Goal: Task Accomplishment & Management: Use online tool/utility

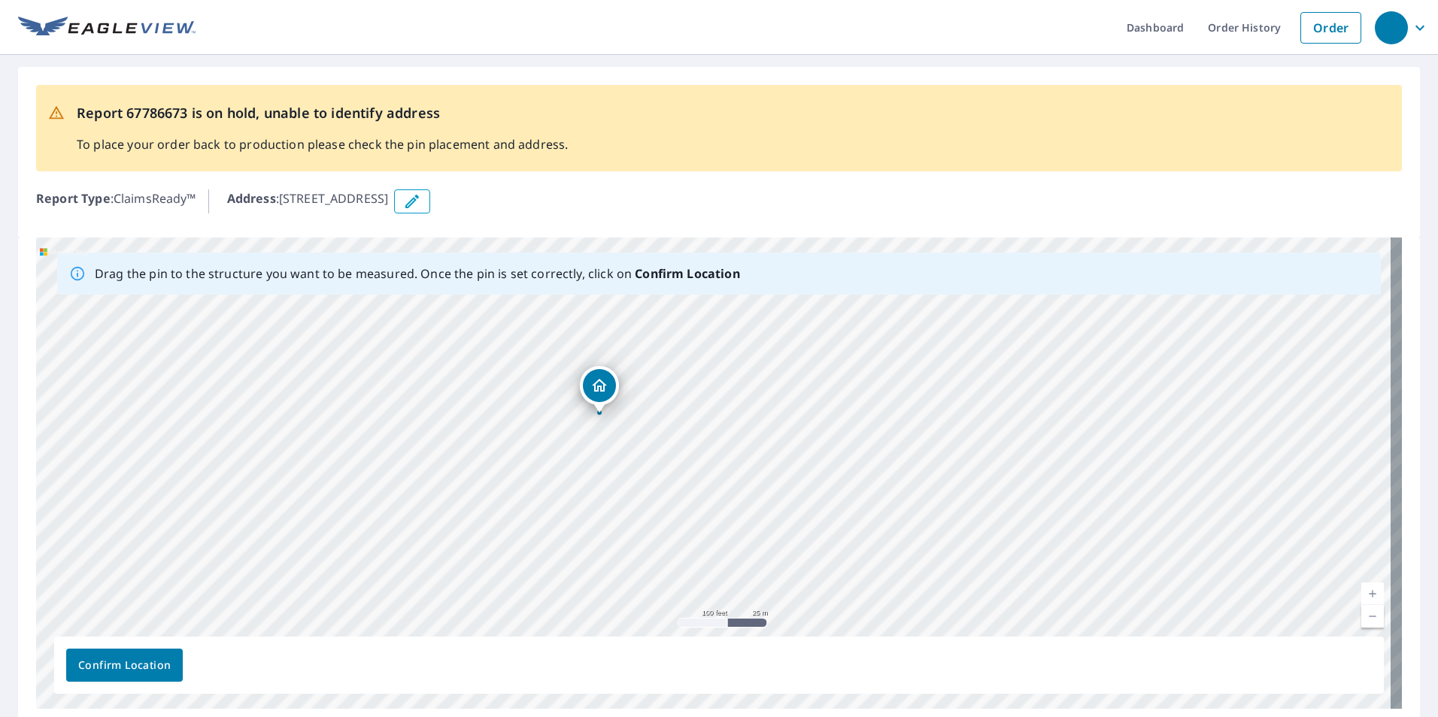
drag, startPoint x: 640, startPoint y: 516, endPoint x: 475, endPoint y: 529, distance: 165.2
click at [475, 529] on div "[STREET_ADDRESS]" at bounding box center [718, 473] width 1365 height 471
drag, startPoint x: 753, startPoint y: 362, endPoint x: 538, endPoint y: 601, distance: 320.5
click at [541, 604] on div "[STREET_ADDRESS]" at bounding box center [718, 473] width 1365 height 471
drag, startPoint x: 702, startPoint y: 387, endPoint x: 288, endPoint y: 417, distance: 414.6
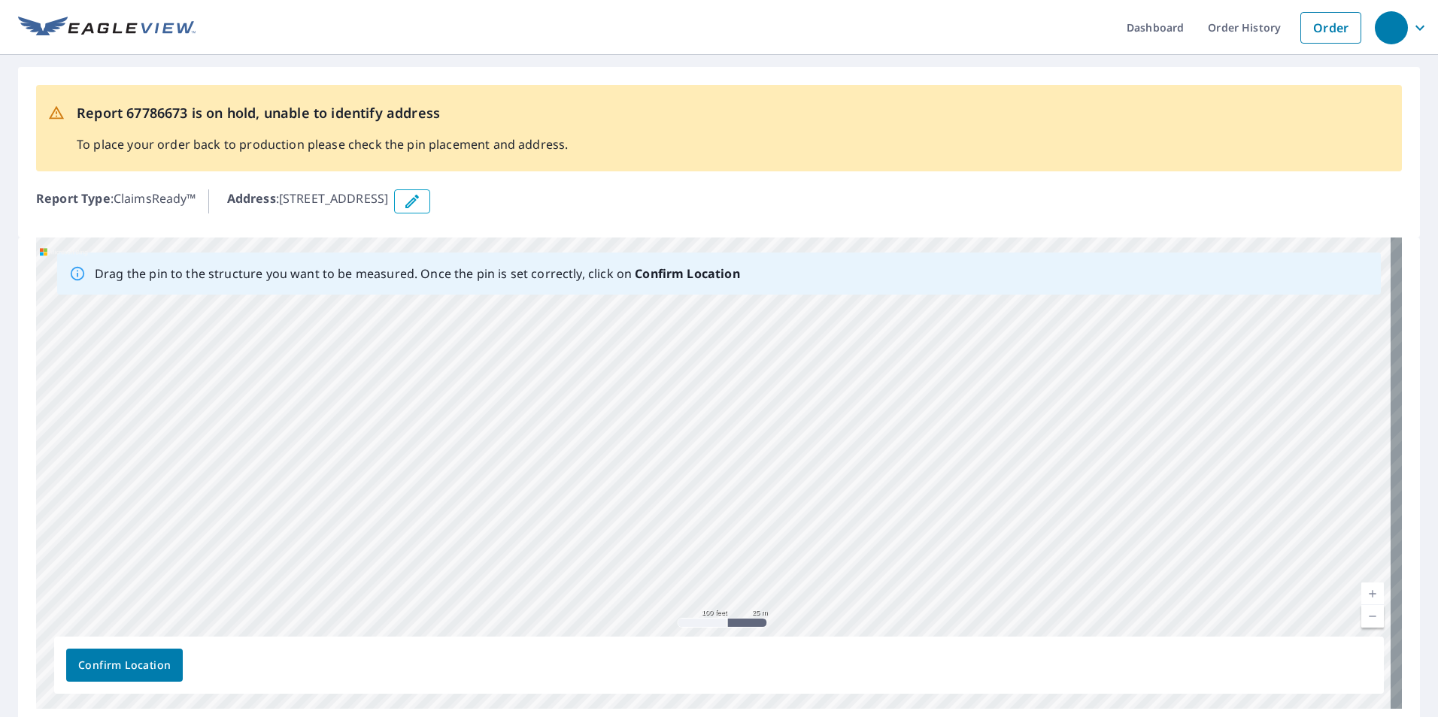
click at [289, 417] on div "[STREET_ADDRESS]" at bounding box center [718, 473] width 1365 height 471
drag, startPoint x: 906, startPoint y: 496, endPoint x: 143, endPoint y: 455, distance: 764.3
click at [131, 458] on div "[STREET_ADDRESS]" at bounding box center [718, 473] width 1365 height 471
drag, startPoint x: 322, startPoint y: 477, endPoint x: 1217, endPoint y: 429, distance: 896.8
drag, startPoint x: 487, startPoint y: 470, endPoint x: 626, endPoint y: 508, distance: 144.3
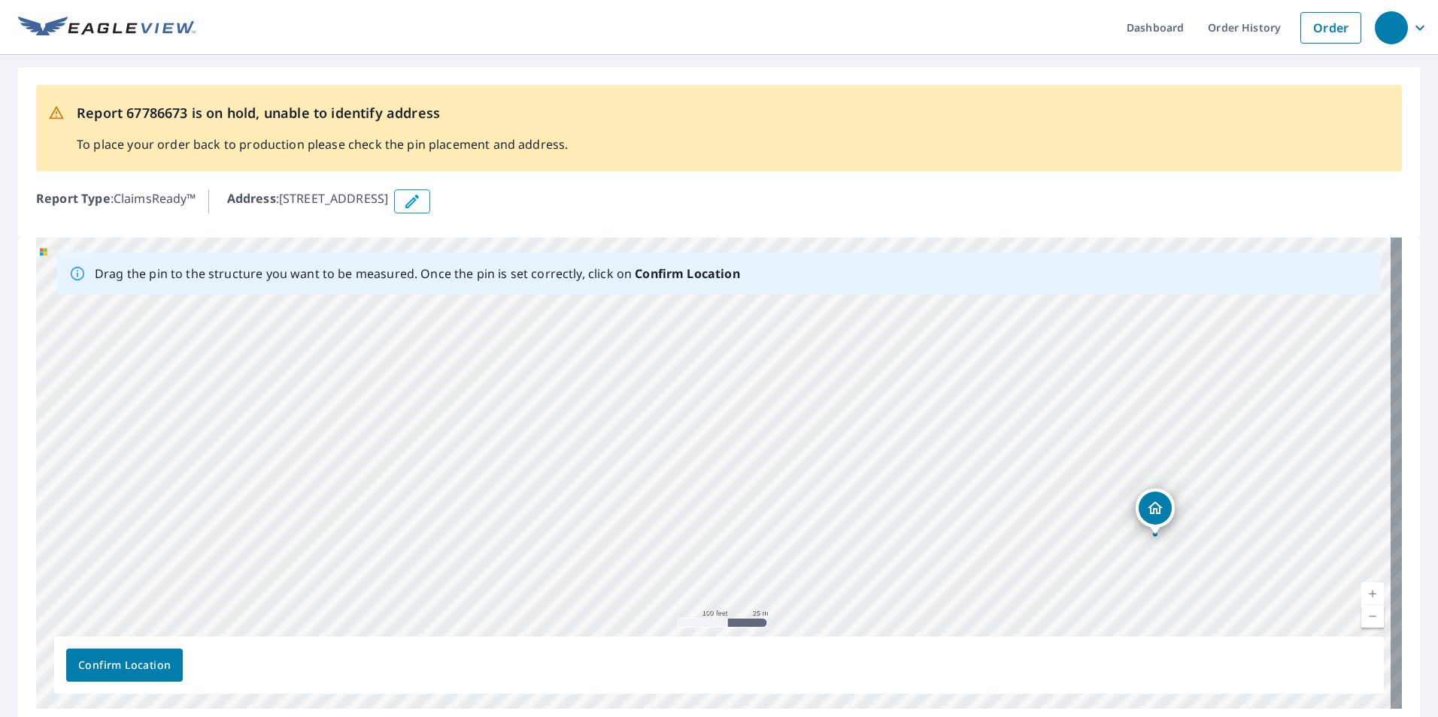
click at [626, 508] on div "[STREET_ADDRESS]" at bounding box center [718, 473] width 1365 height 471
drag, startPoint x: 691, startPoint y: 418, endPoint x: 753, endPoint y: 509, distance: 109.9
click at [714, 511] on div "[STREET_ADDRESS]" at bounding box center [718, 473] width 1365 height 471
drag, startPoint x: 816, startPoint y: 500, endPoint x: 402, endPoint y: 445, distance: 417.9
click at [402, 445] on div "[STREET_ADDRESS]" at bounding box center [718, 473] width 1365 height 471
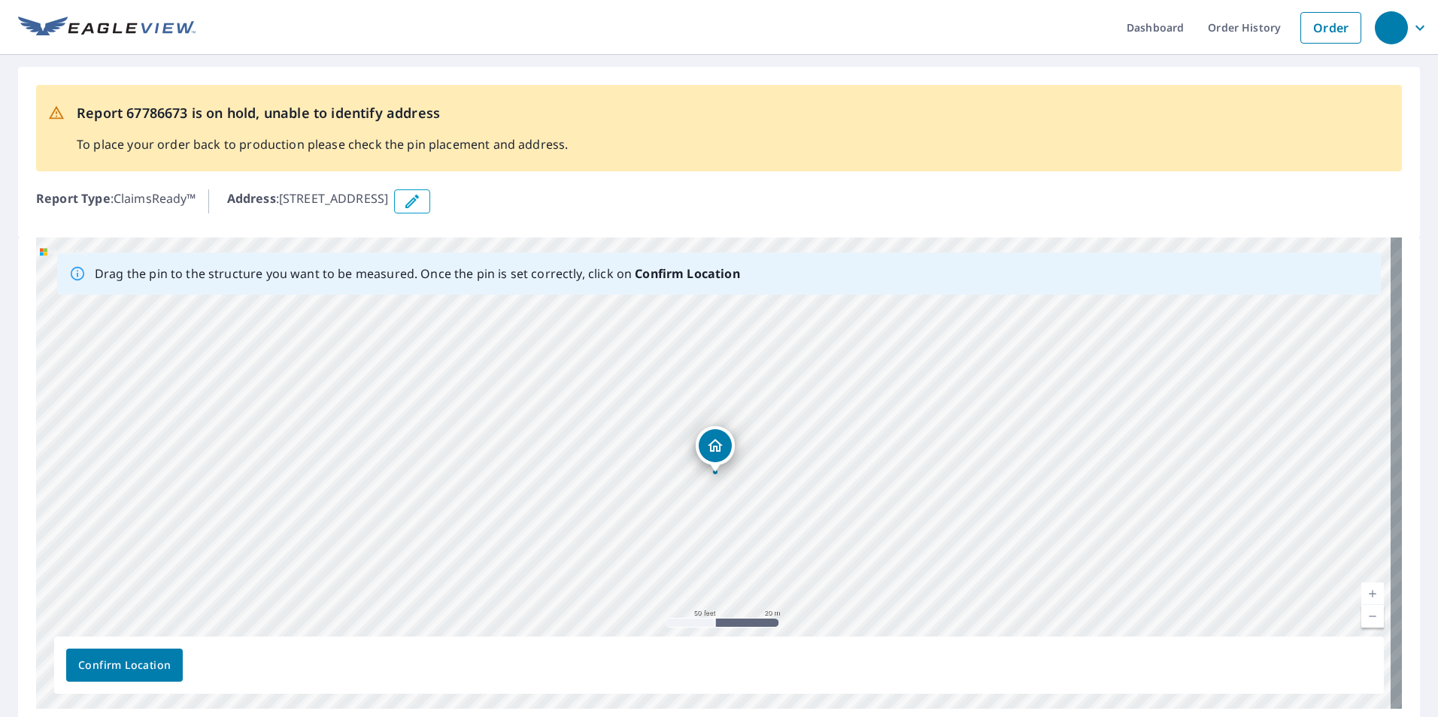
drag, startPoint x: 61, startPoint y: 413, endPoint x: 716, endPoint y: 440, distance: 655.5
click at [714, 440] on div "[STREET_ADDRESS]" at bounding box center [718, 473] width 1365 height 471
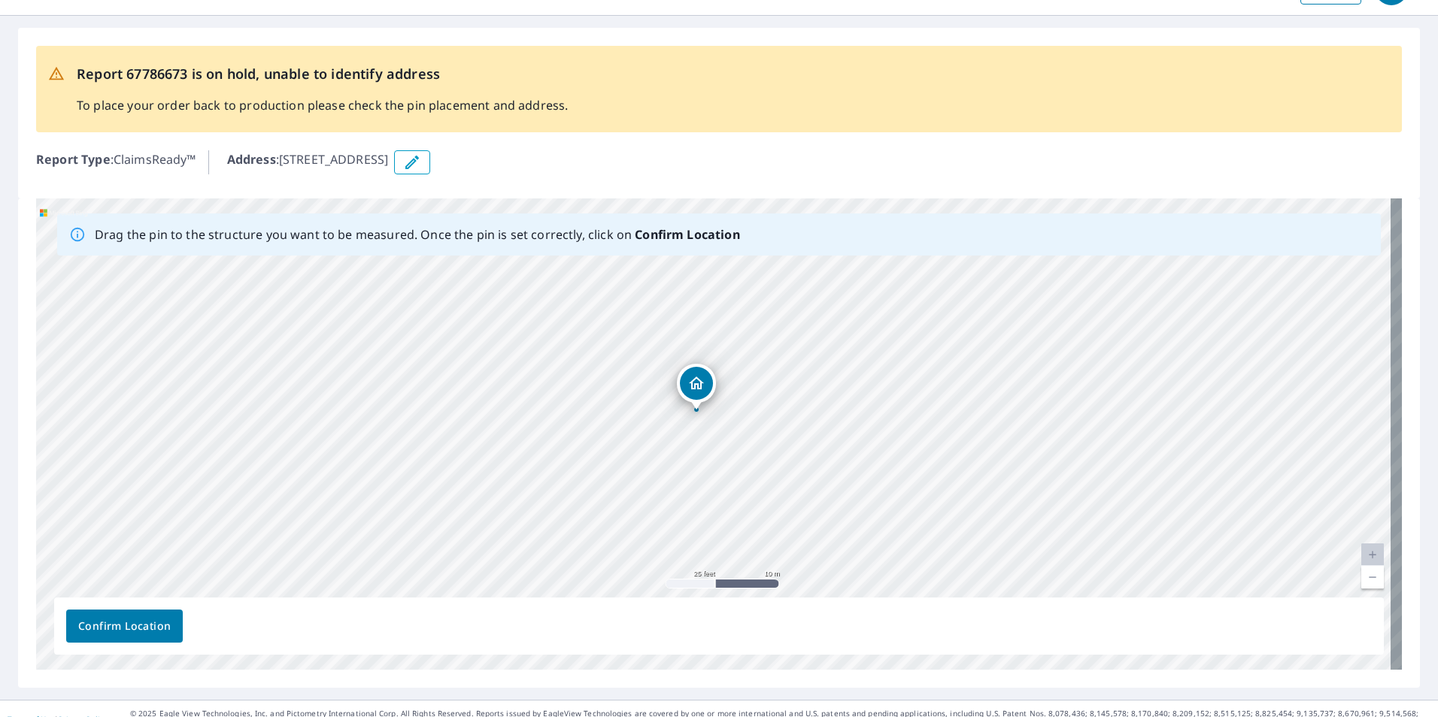
scroll to position [60, 0]
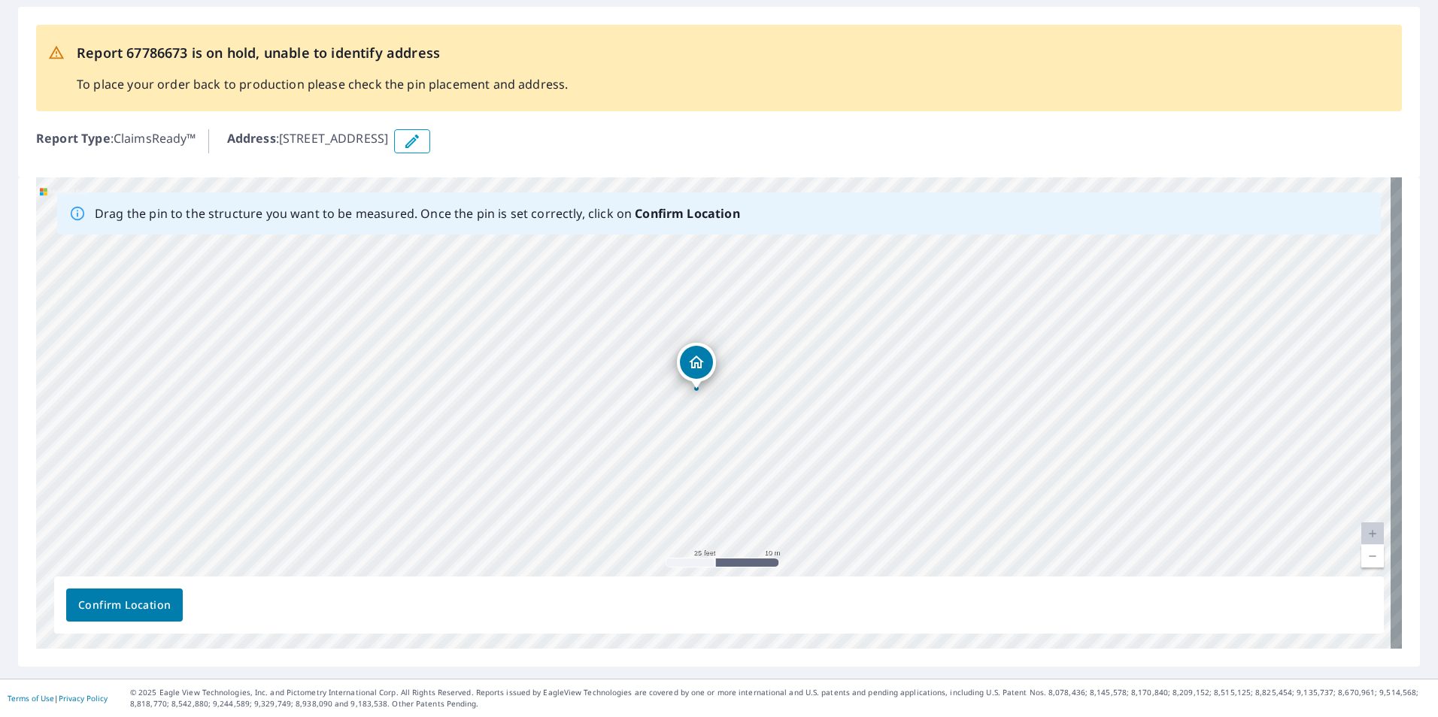
click at [117, 603] on span "Confirm Location" at bounding box center [124, 605] width 92 height 19
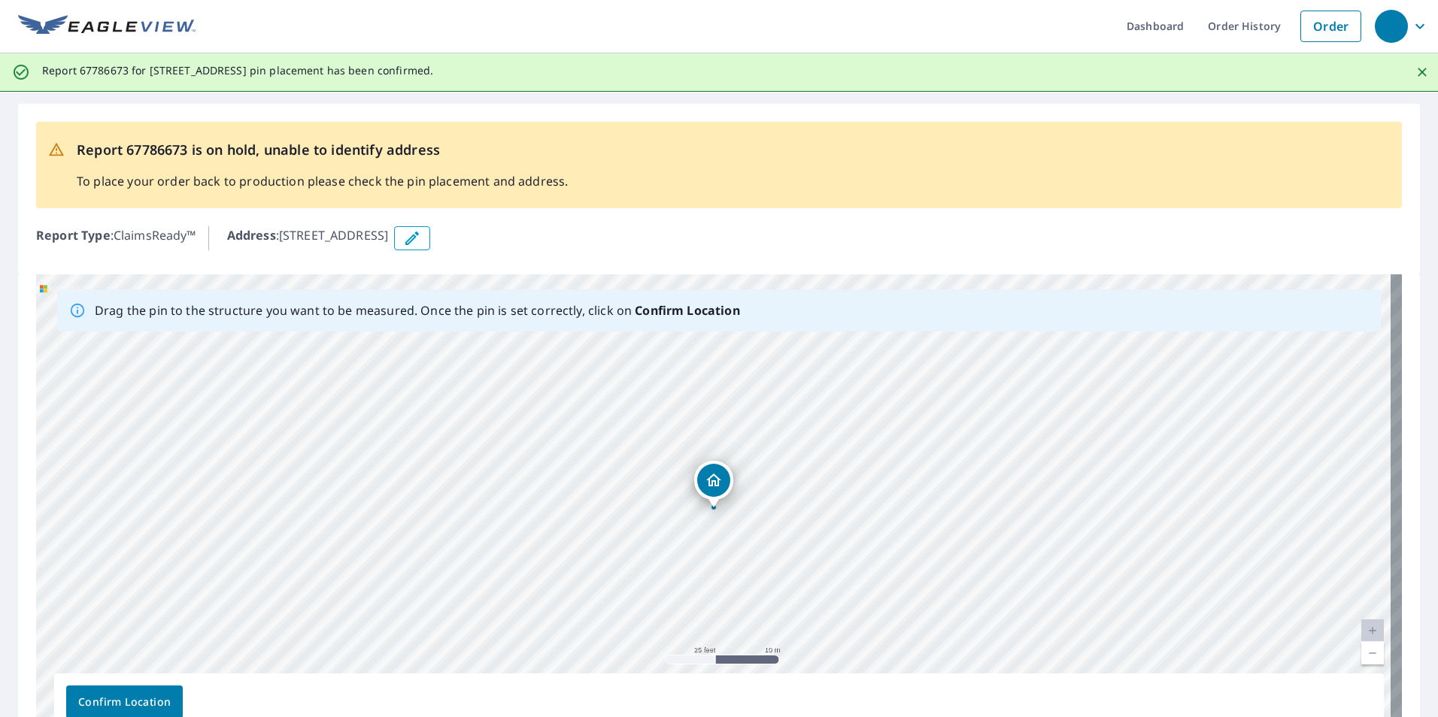
scroll to position [0, 0]
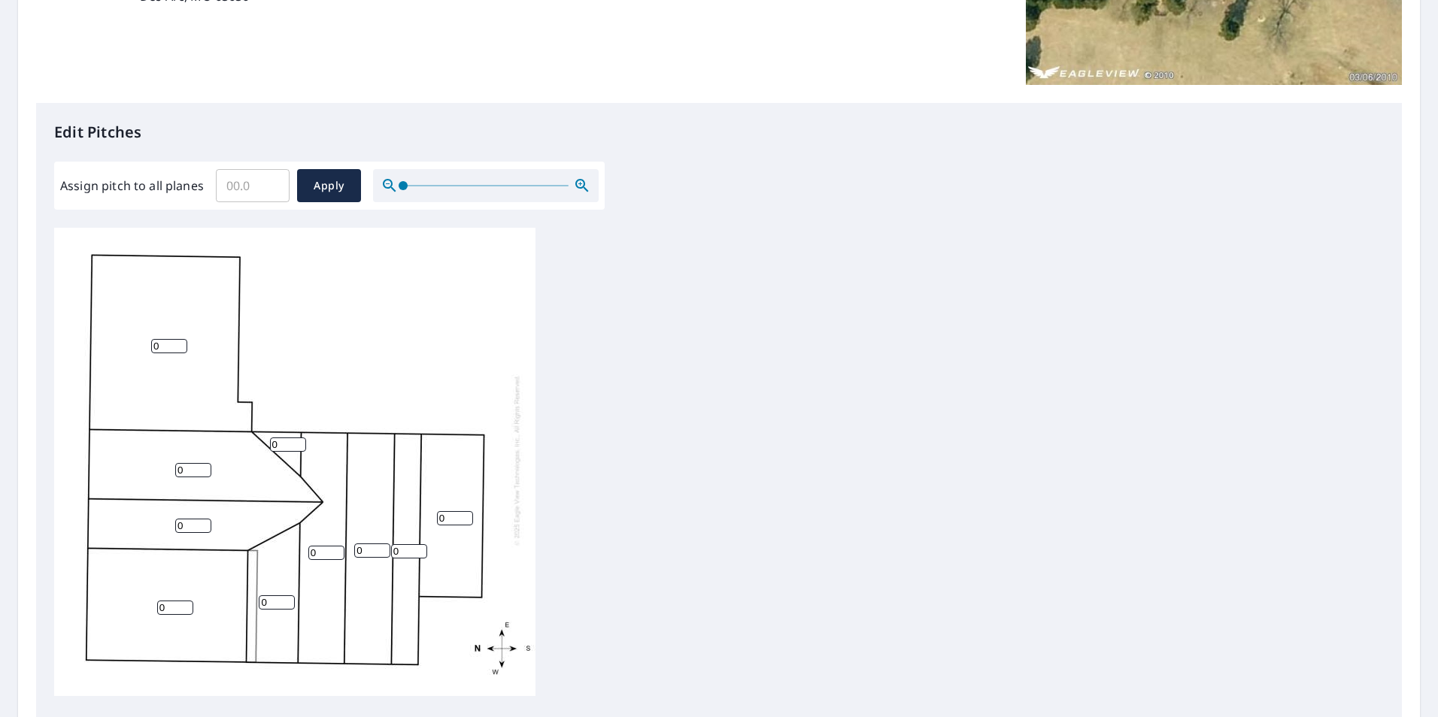
scroll to position [15, 0]
click at [171, 339] on input "0" at bounding box center [169, 346] width 36 height 14
type input "1"
click at [181, 339] on input "1" at bounding box center [169, 346] width 36 height 14
click at [189, 463] on input "0" at bounding box center [193, 470] width 36 height 14
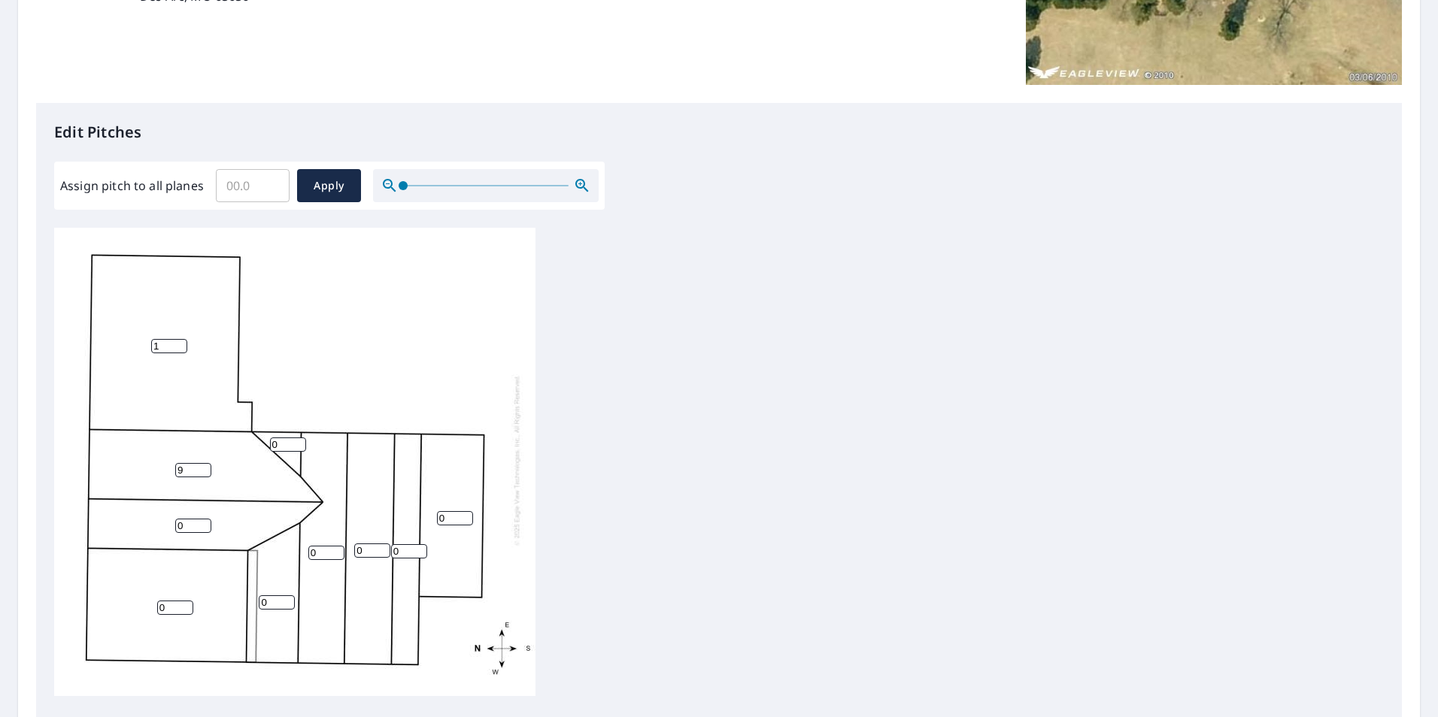
scroll to position [0, 0]
type input "9"
click at [189, 527] on input "0" at bounding box center [193, 530] width 36 height 14
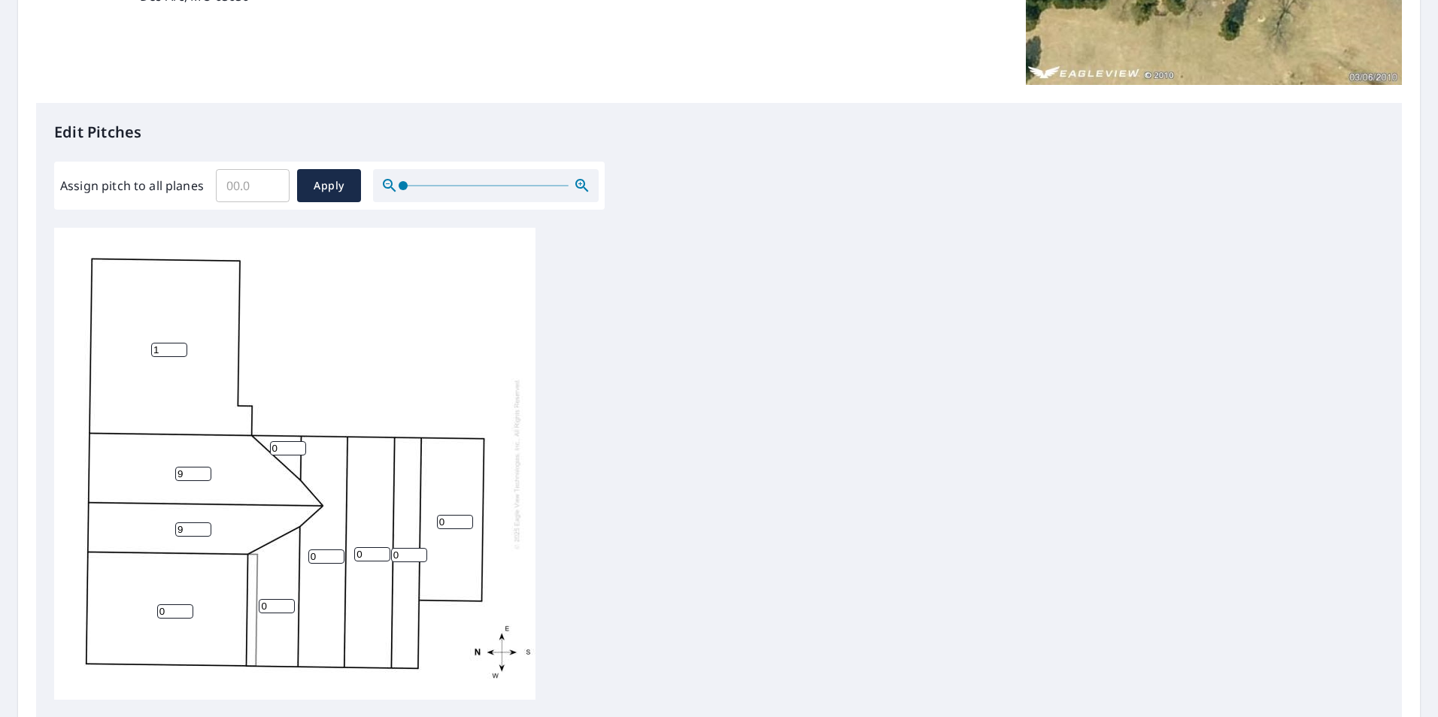
type input "9"
click at [323, 561] on input "0" at bounding box center [326, 557] width 36 height 14
click at [321, 554] on input "0" at bounding box center [326, 557] width 36 height 14
click at [321, 553] on input "0" at bounding box center [326, 557] width 36 height 14
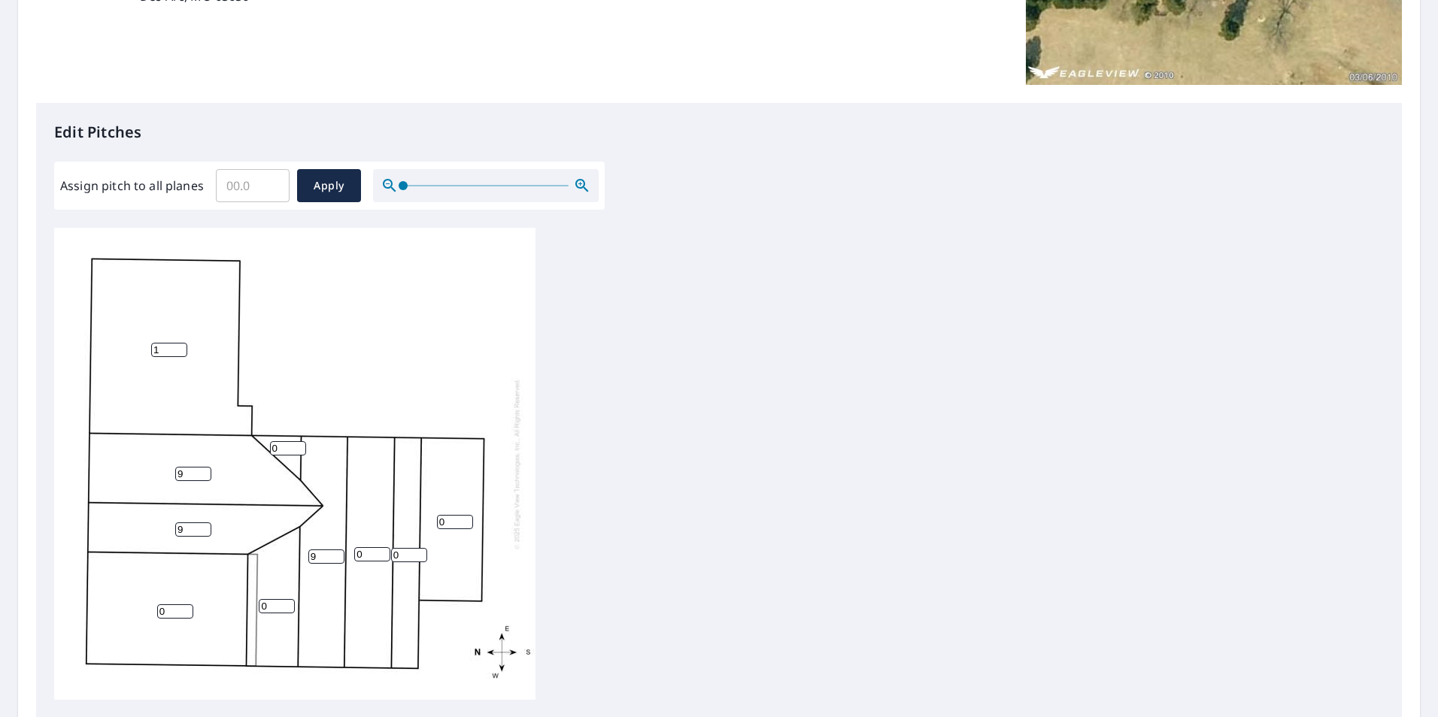
type input "9"
click at [367, 555] on input "0" at bounding box center [372, 554] width 36 height 14
type input "9"
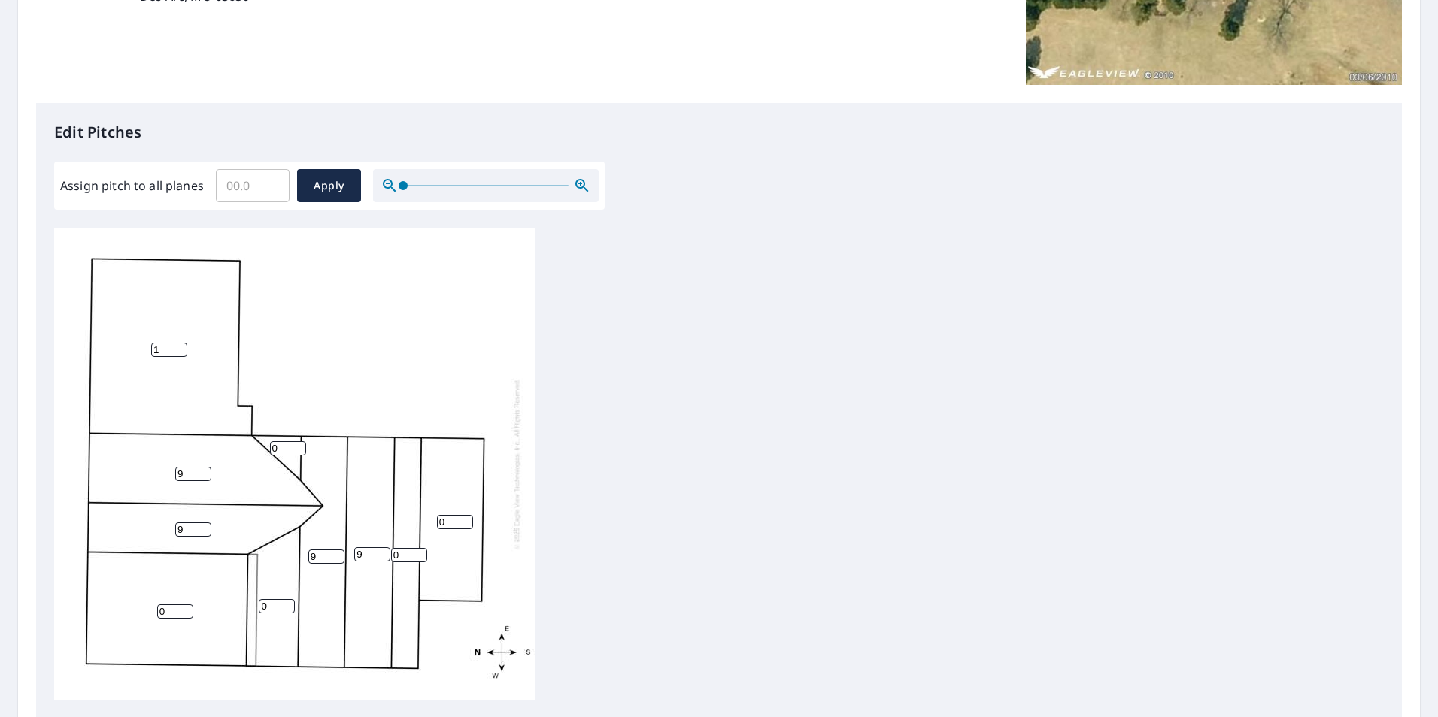
click at [399, 556] on input "0" at bounding box center [409, 555] width 36 height 14
type input "4"
click at [268, 603] on input "0" at bounding box center [277, 606] width 36 height 14
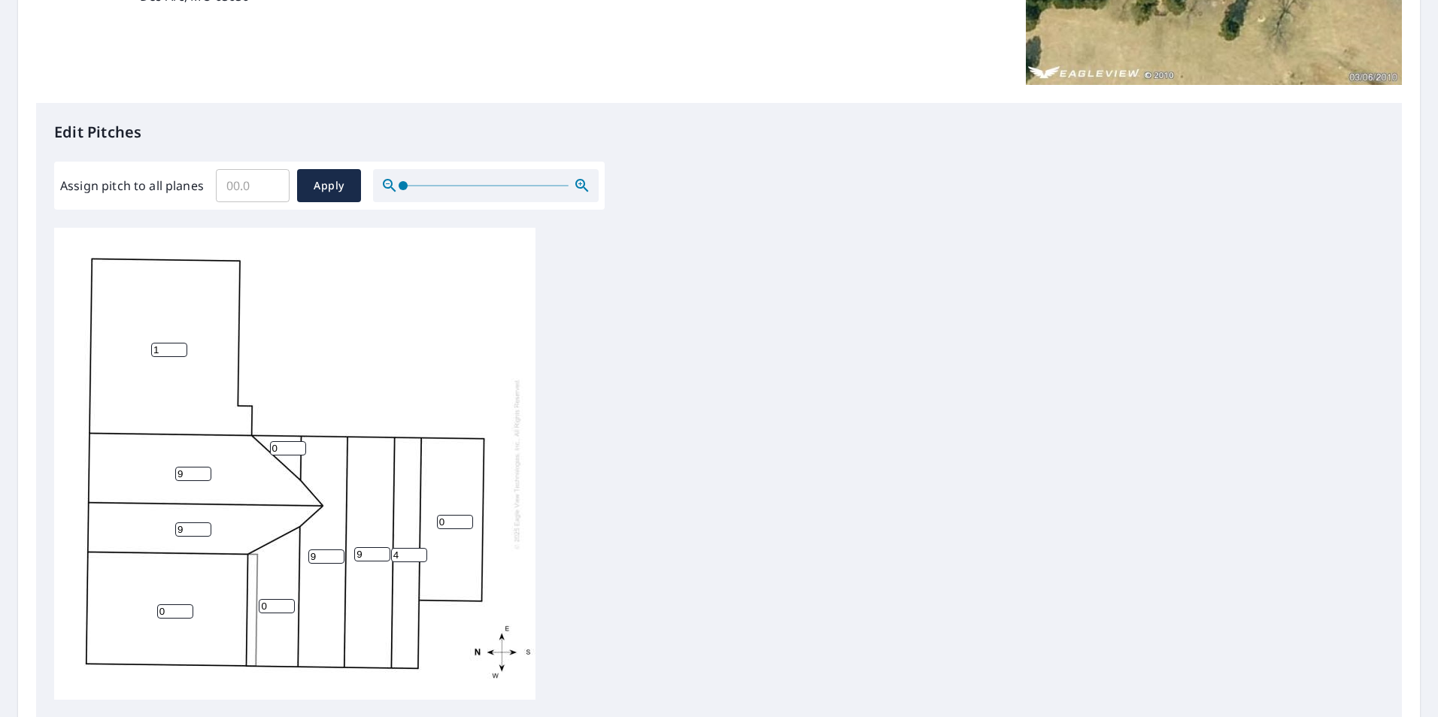
click at [268, 603] on input "0" at bounding box center [277, 606] width 36 height 14
type input "4"
click at [171, 608] on input "0" at bounding box center [175, 612] width 36 height 14
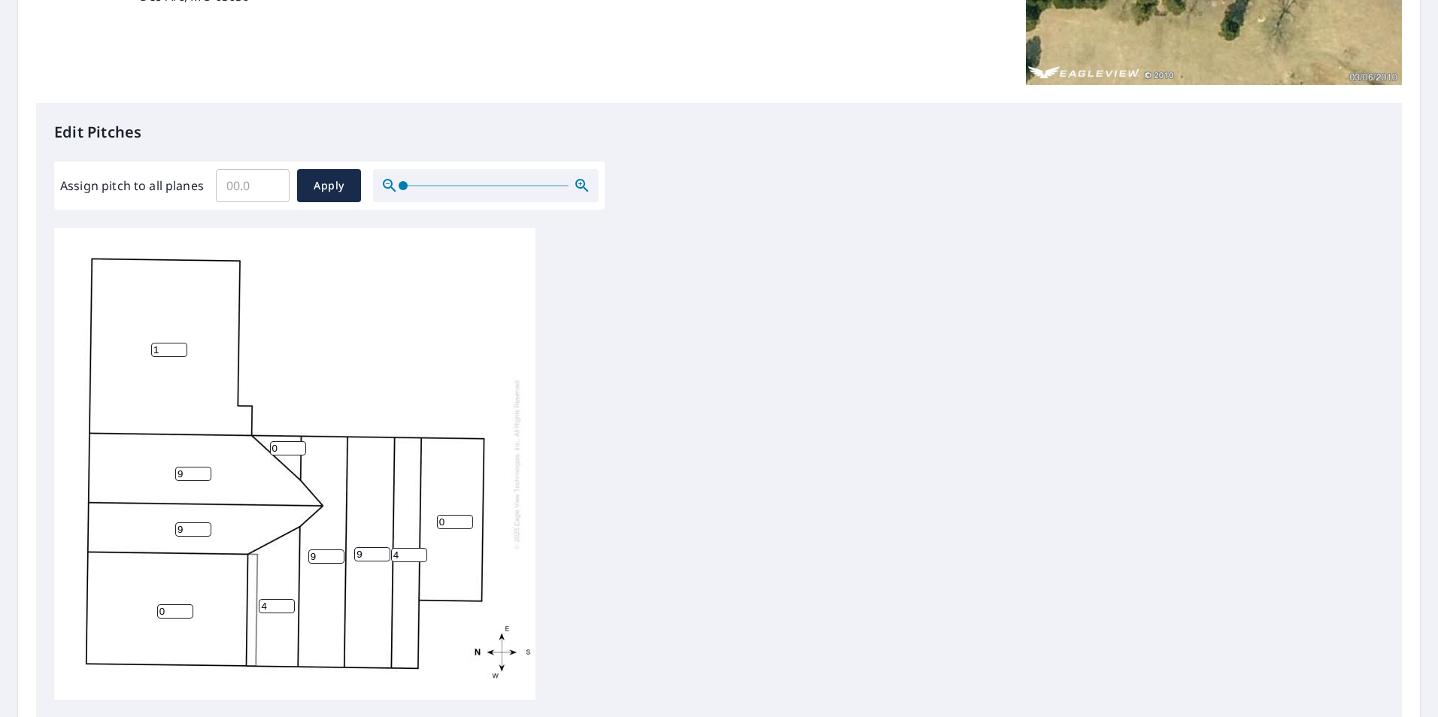
click at [171, 608] on input "0" at bounding box center [175, 612] width 36 height 14
type input "4"
click at [448, 523] on input "0" at bounding box center [455, 522] width 36 height 14
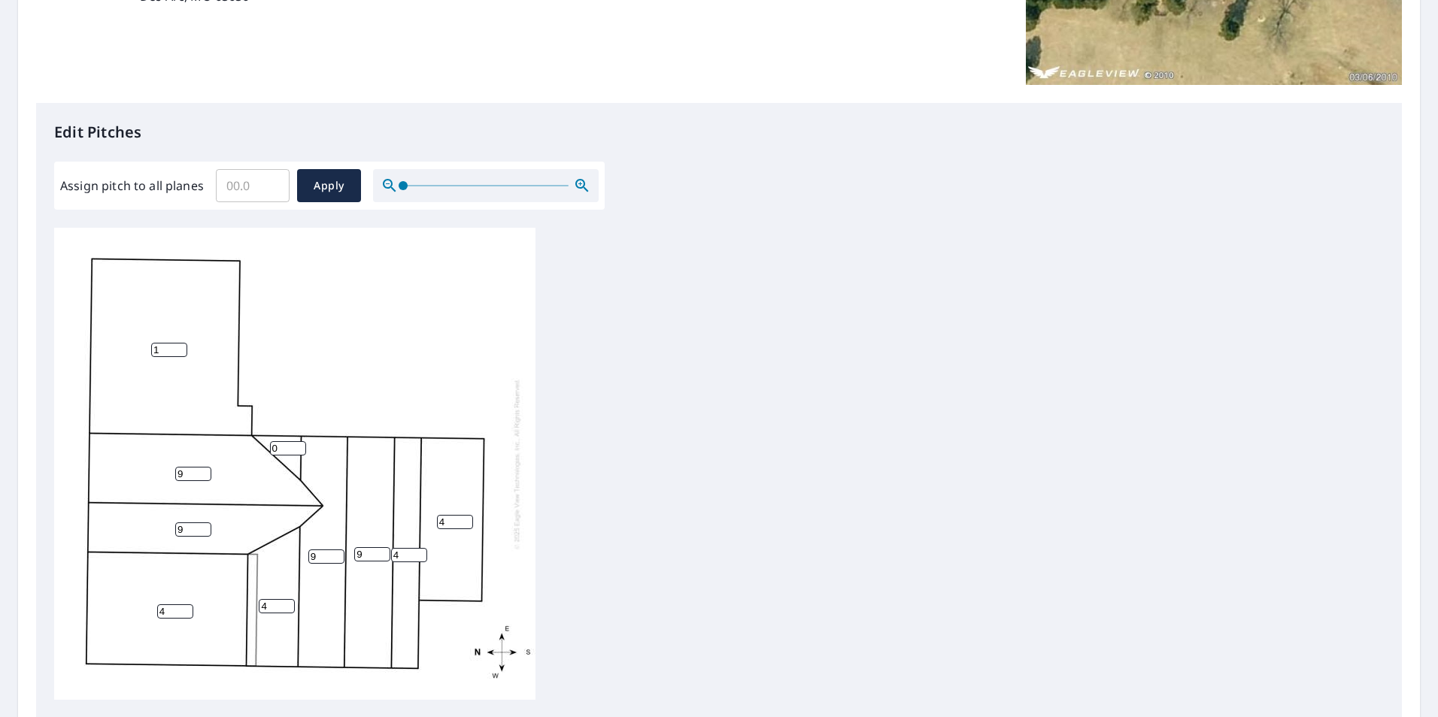
type input "4"
click at [274, 447] on input "0" at bounding box center [288, 448] width 36 height 14
type input "9"
click at [271, 608] on input "4" at bounding box center [277, 606] width 36 height 14
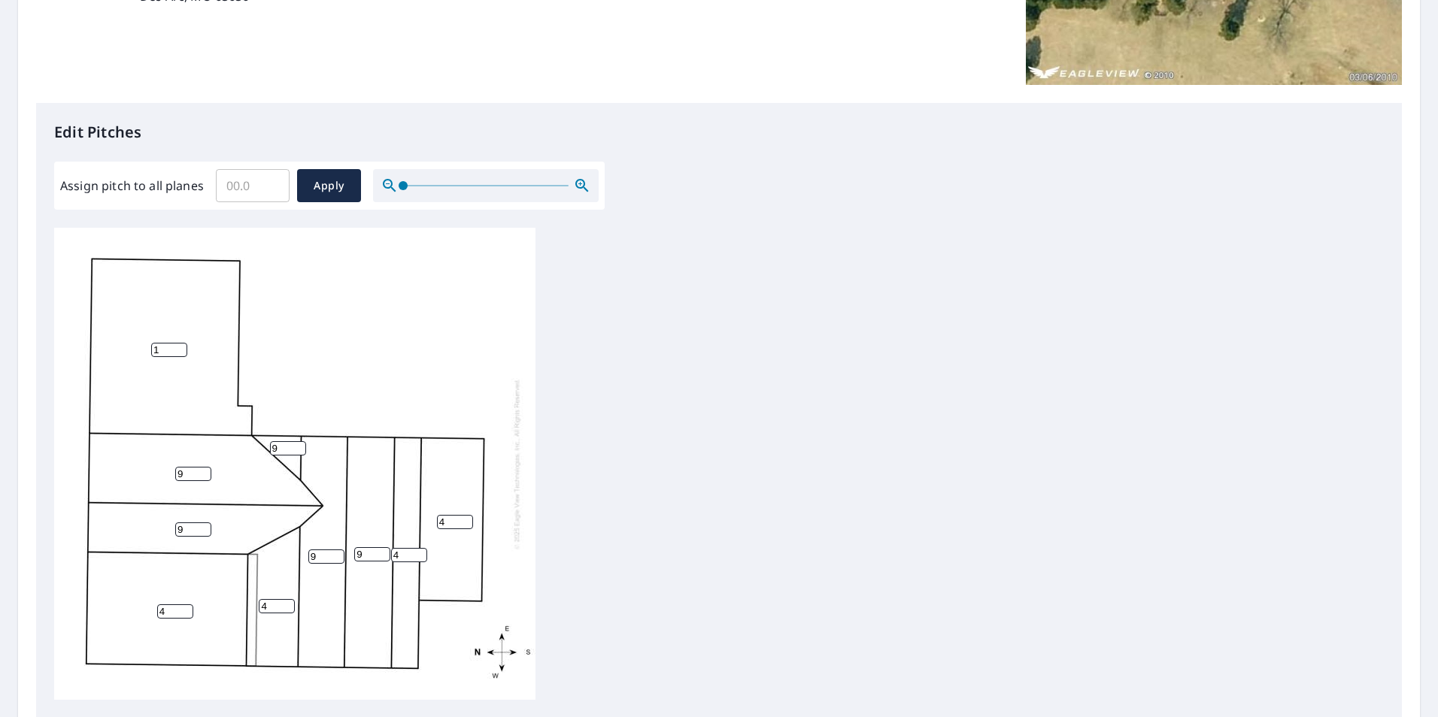
click at [270, 608] on input "4" at bounding box center [277, 606] width 36 height 14
click at [269, 608] on input "4" at bounding box center [277, 606] width 36 height 14
type input "9"
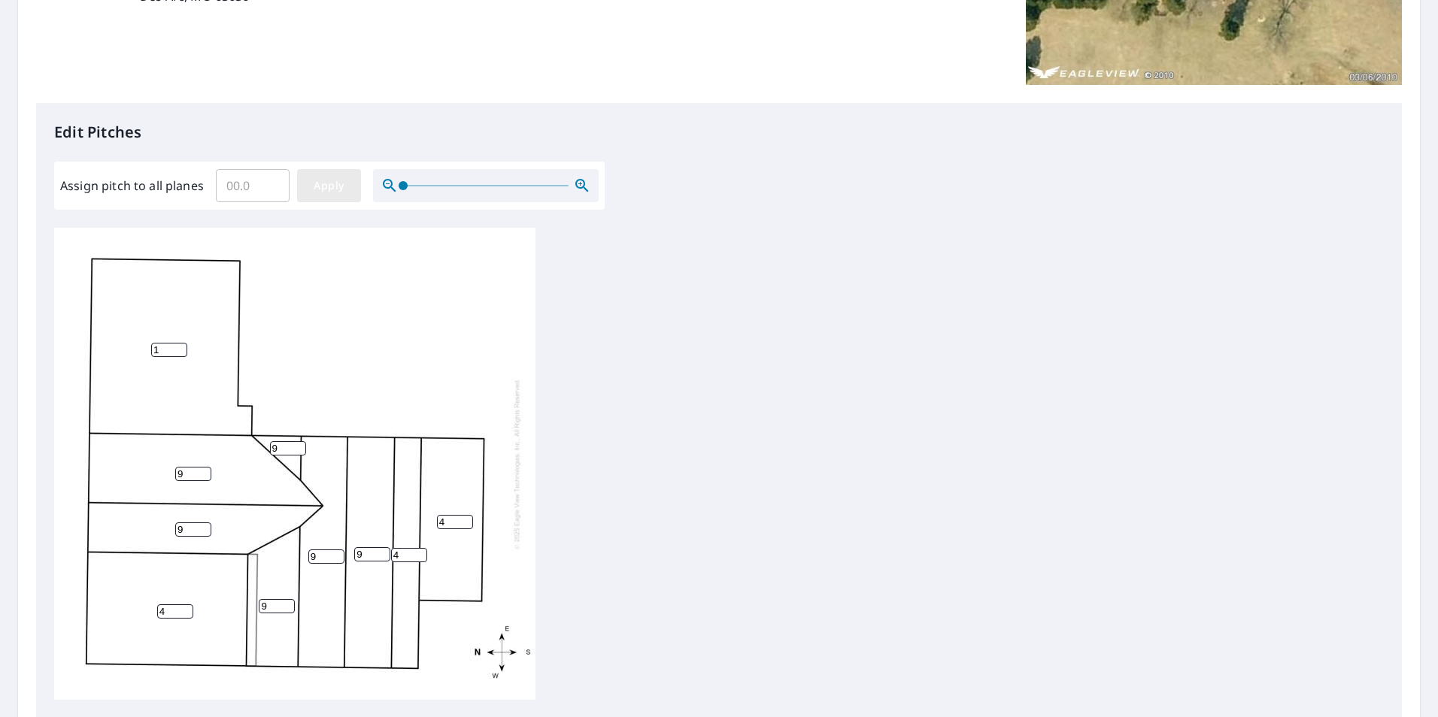
click at [329, 186] on span "Apply" at bounding box center [329, 186] width 40 height 19
click at [169, 354] on input "number" at bounding box center [169, 350] width 36 height 14
type input "1"
click at [198, 473] on input "1" at bounding box center [193, 474] width 36 height 14
type input "1"
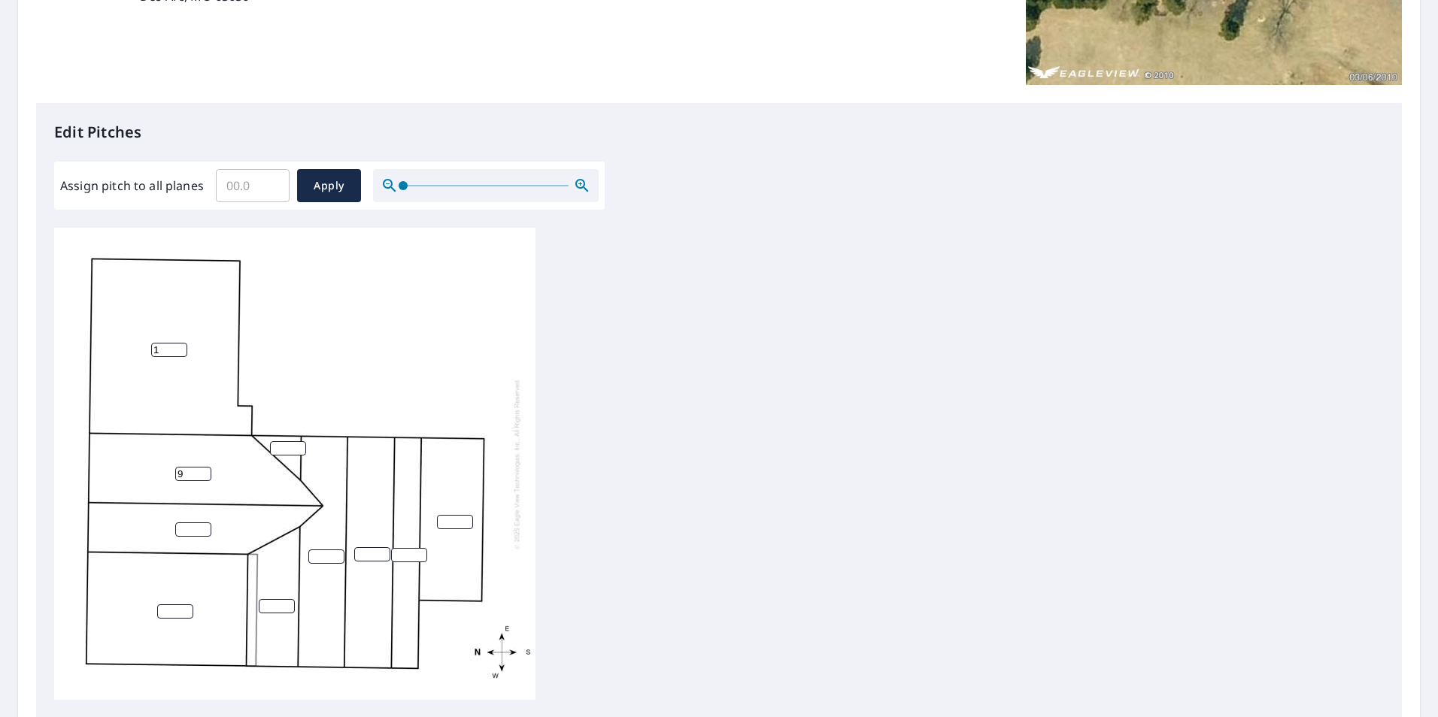
type input "9"
click at [190, 529] on input "number" at bounding box center [193, 530] width 36 height 14
type input "9"
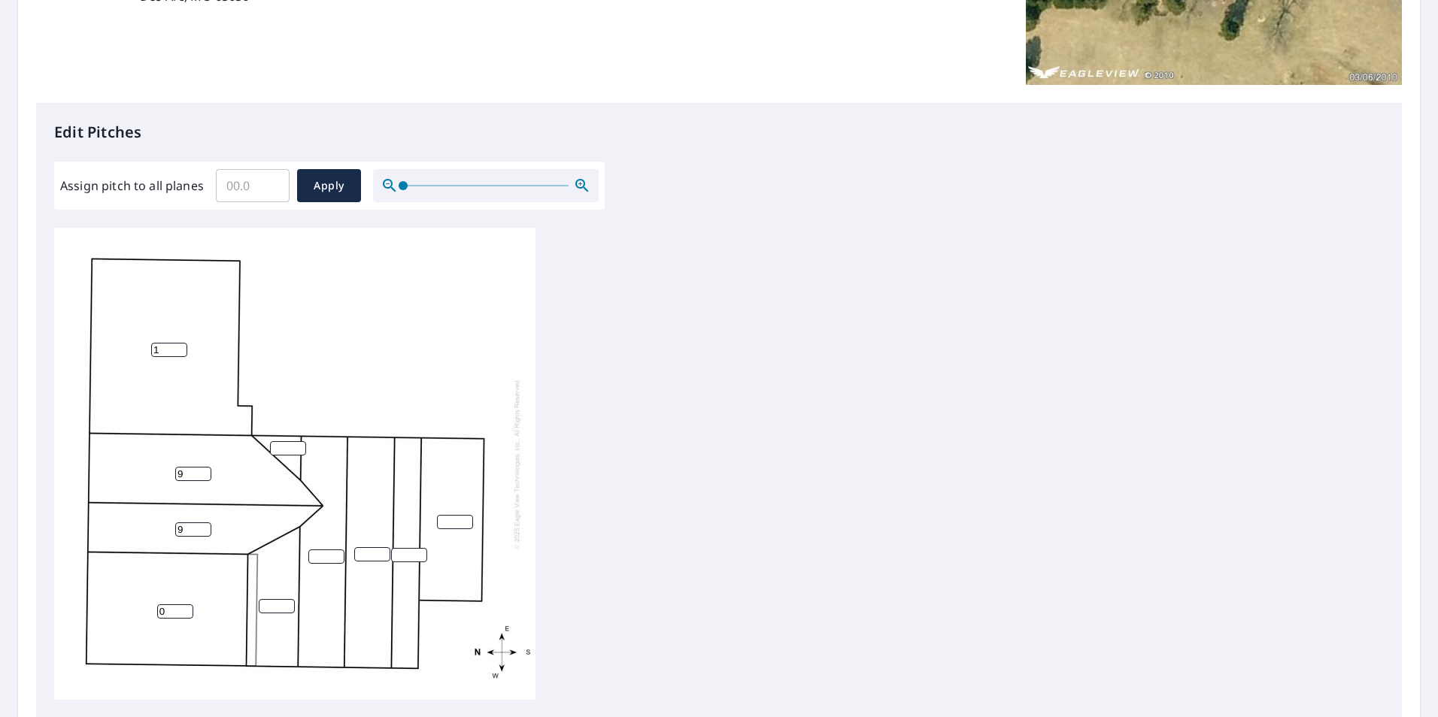
click at [186, 614] on input "0" at bounding box center [175, 612] width 36 height 14
click at [172, 612] on input "0" at bounding box center [175, 612] width 36 height 14
type input "4"
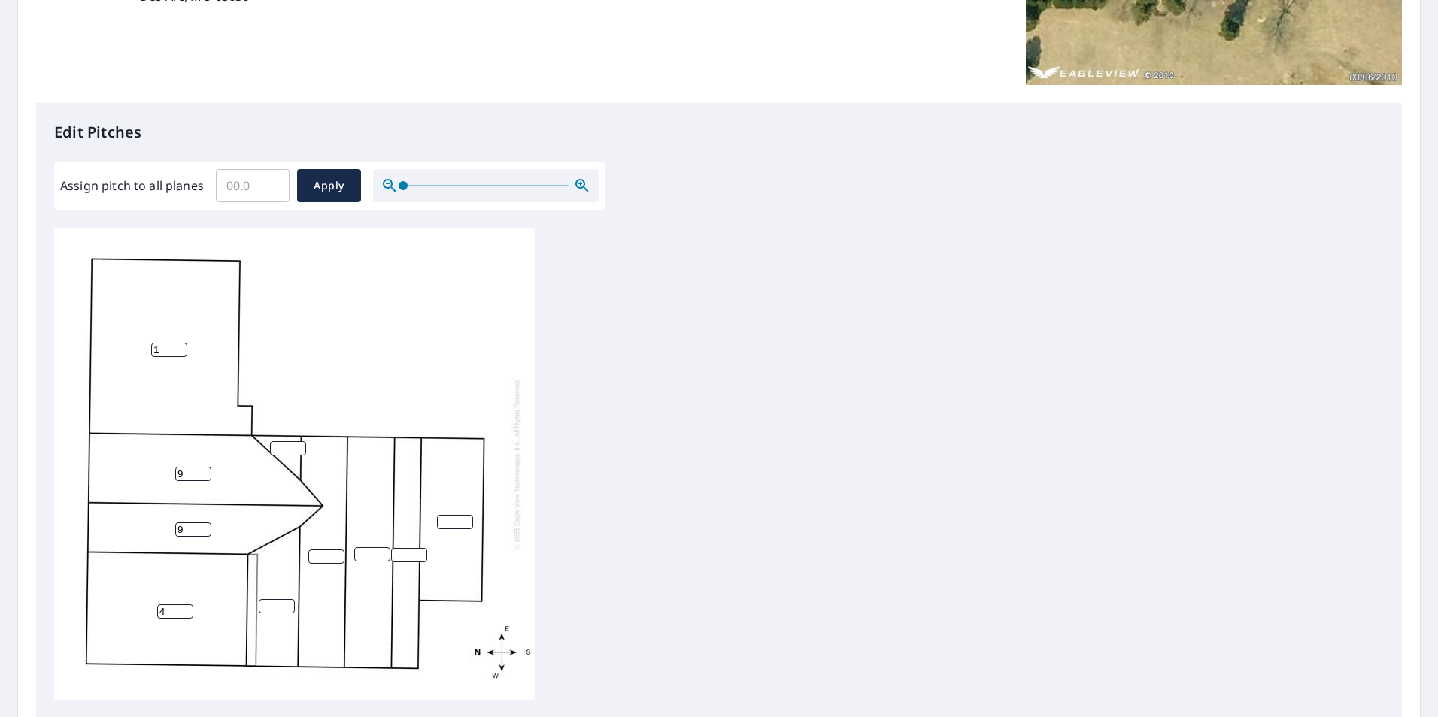
click at [268, 604] on input "number" at bounding box center [277, 606] width 36 height 14
type input "9"
click at [277, 446] on input "number" at bounding box center [288, 448] width 36 height 14
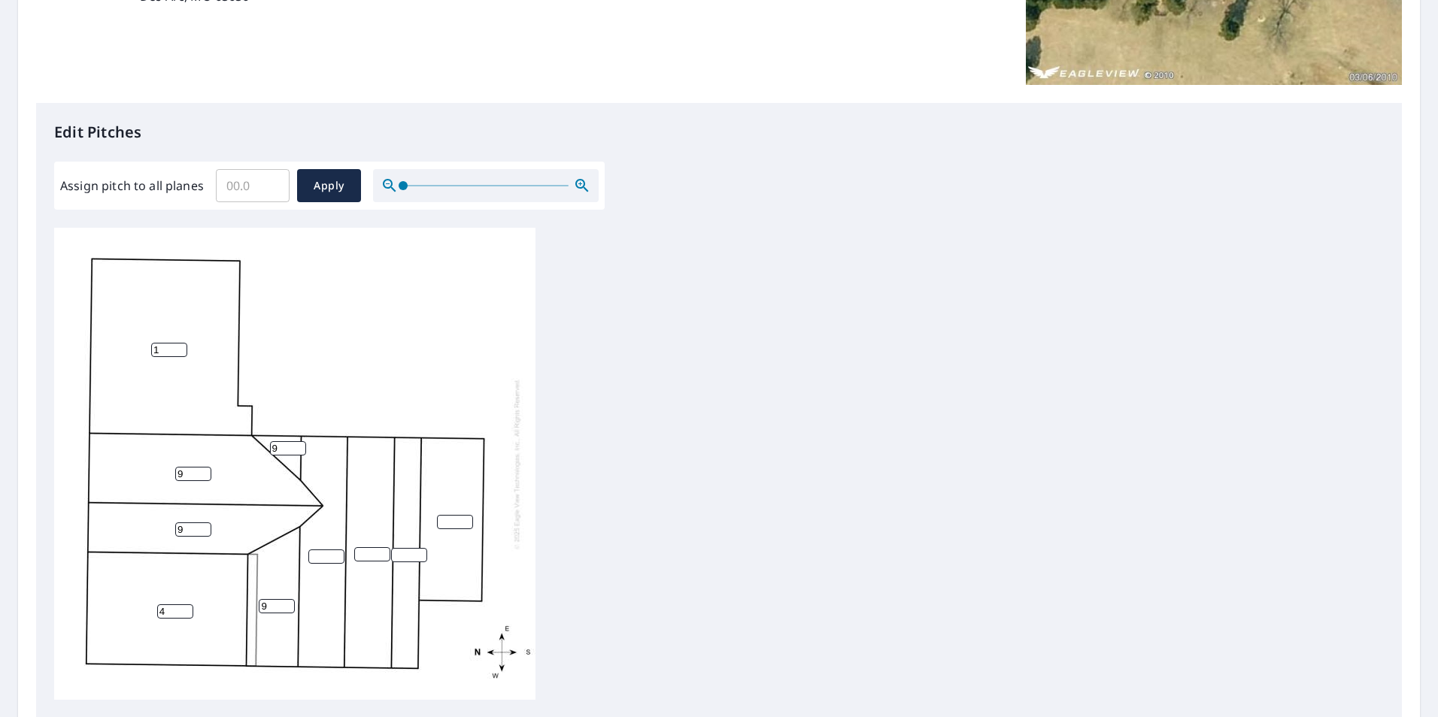
type input "9"
click at [321, 556] on input "number" at bounding box center [326, 557] width 36 height 14
type input "9"
click at [368, 559] on input "number" at bounding box center [372, 554] width 36 height 14
type input "9"
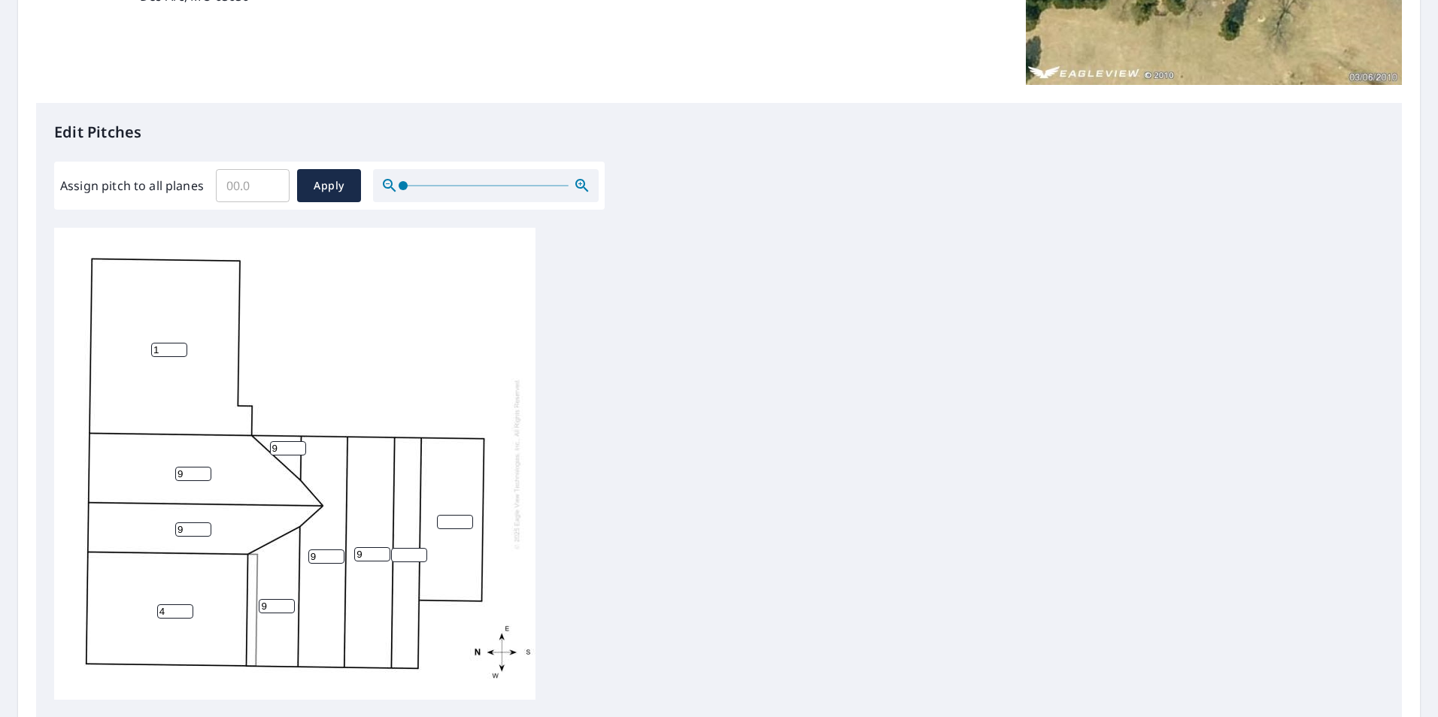
click at [402, 556] on input "number" at bounding box center [409, 555] width 36 height 14
type input "4"
click at [445, 518] on input "number" at bounding box center [455, 522] width 36 height 14
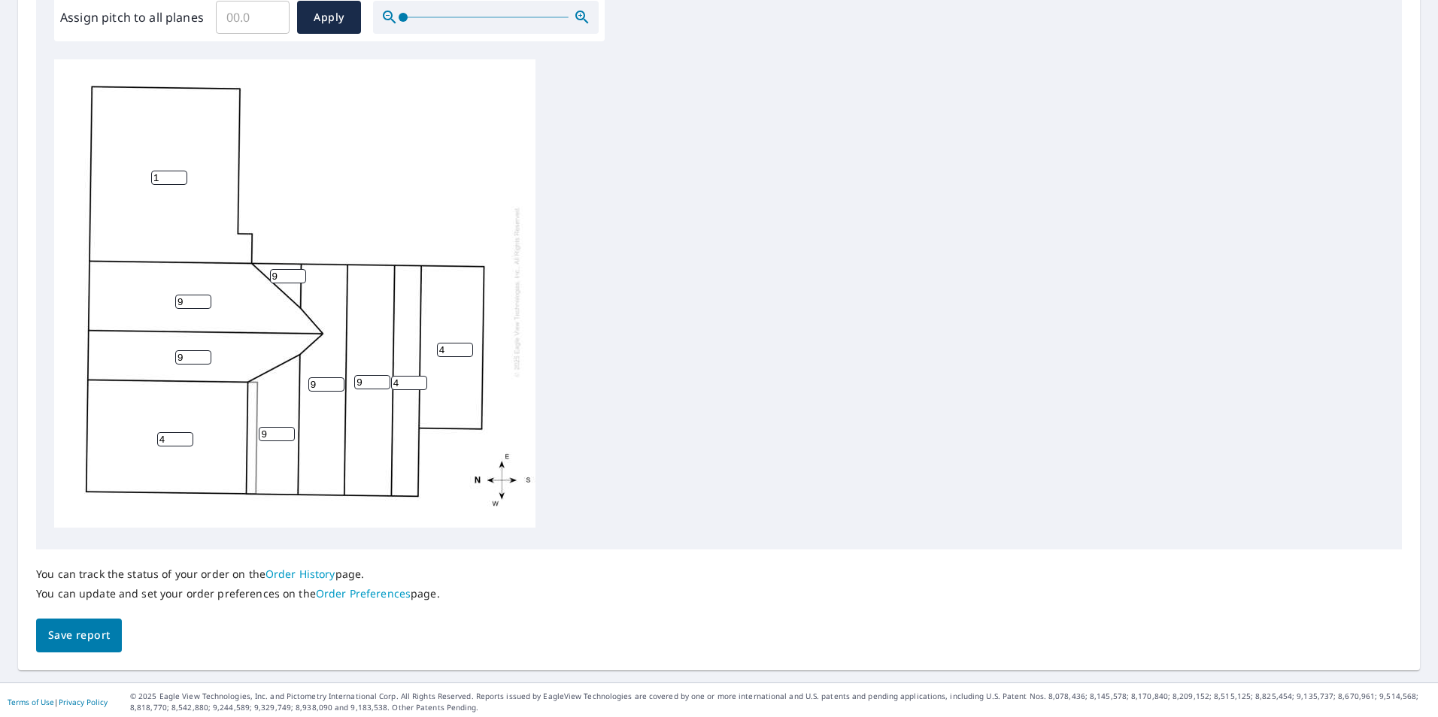
scroll to position [473, 0]
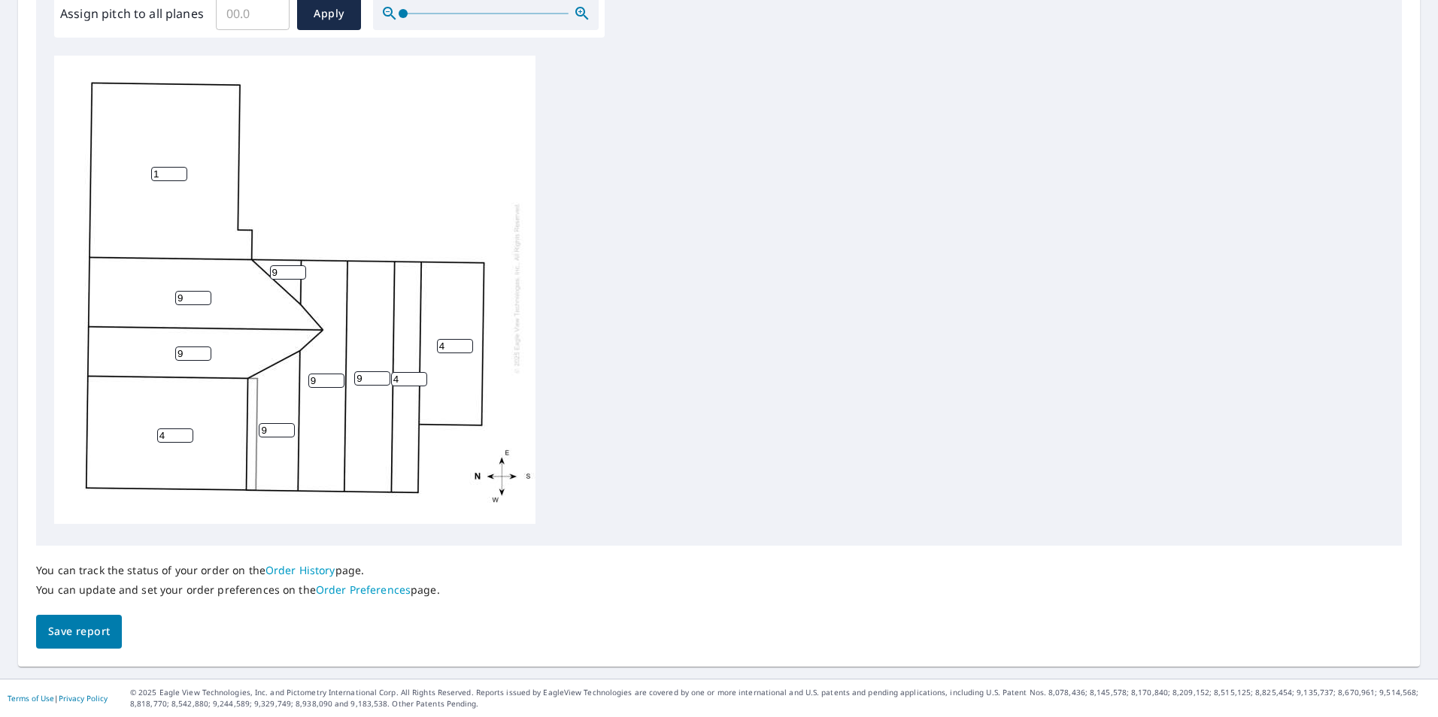
type input "4"
click at [95, 632] on span "Save report" at bounding box center [79, 632] width 62 height 19
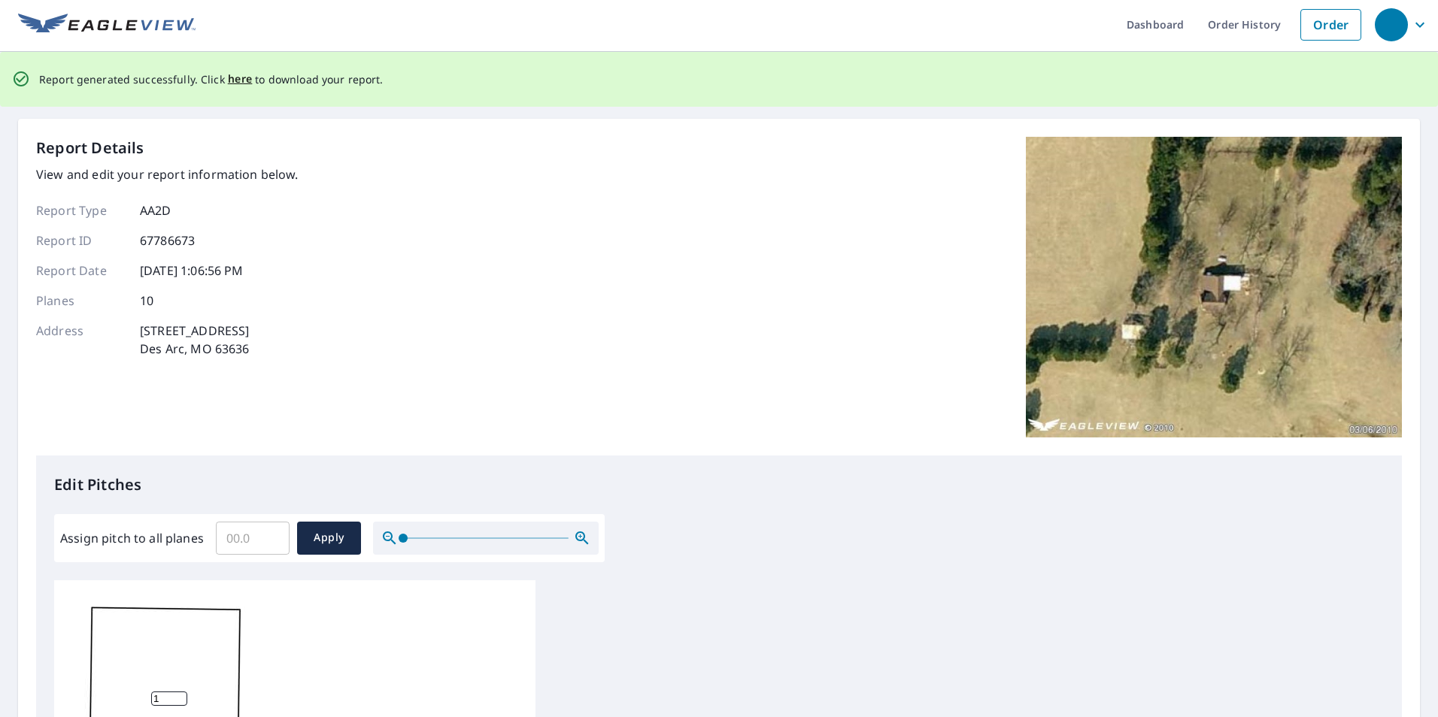
scroll to position [0, 0]
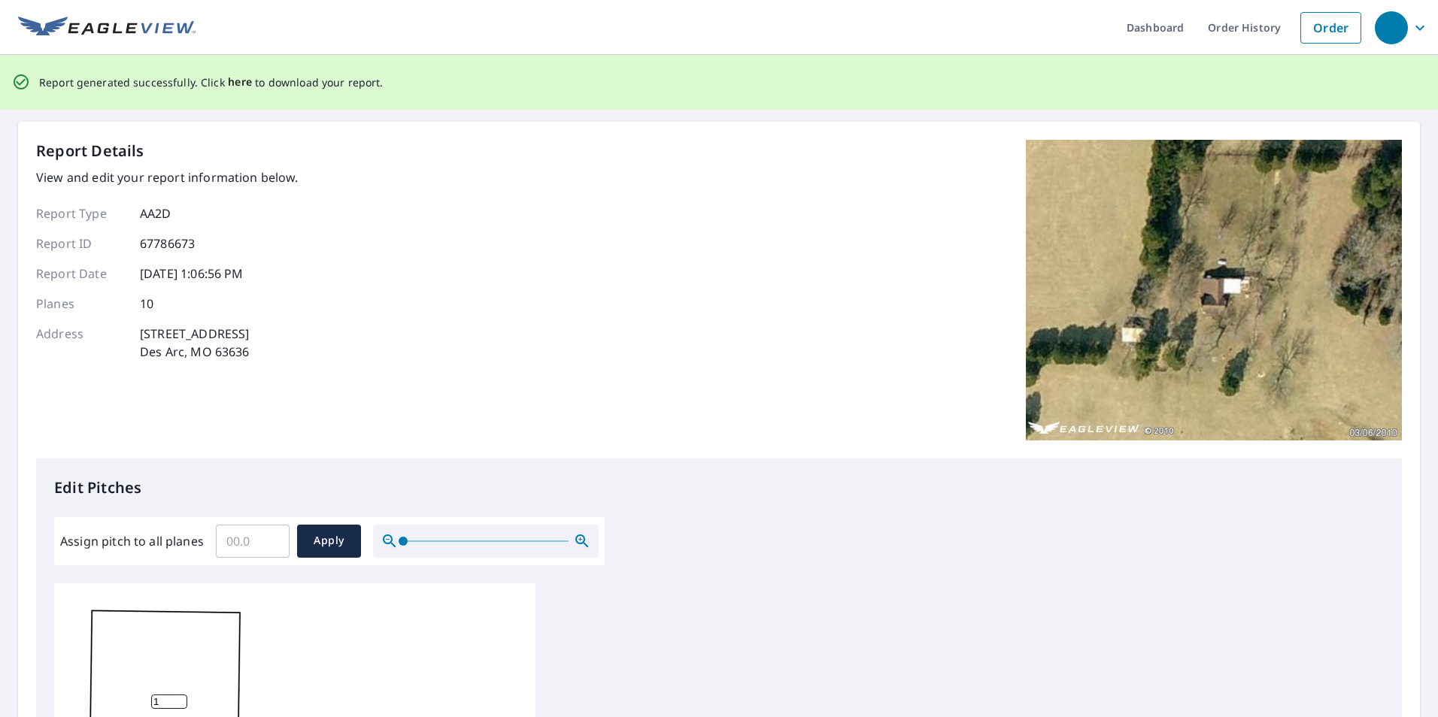
click at [237, 82] on span "here" at bounding box center [240, 82] width 25 height 19
